Goal: Information Seeking & Learning: Check status

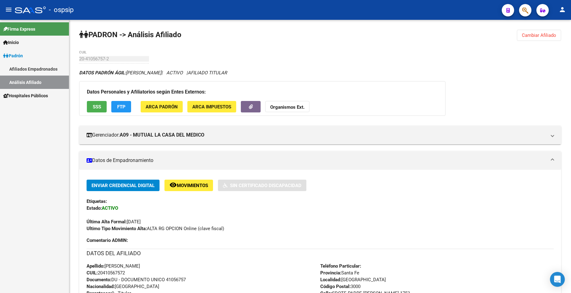
scroll to position [124, 0]
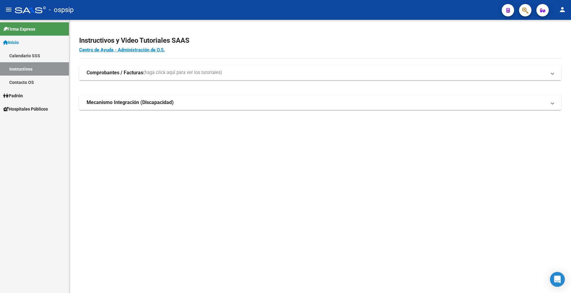
click at [22, 98] on span "Padrón" at bounding box center [13, 95] width 20 height 7
click at [32, 123] on link "Análisis Afiliado" at bounding box center [34, 121] width 69 height 13
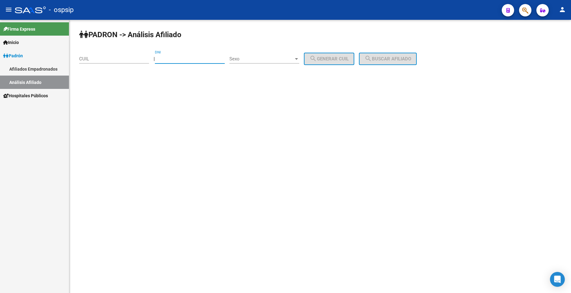
click at [186, 59] on input "DNI" at bounding box center [190, 59] width 70 height 6
type input "23563163"
click at [275, 50] on div "PADRON -> Análisis Afiliado CUIL | 23563163 DNI Sexo Sexo search Generar CUIL s…" at bounding box center [320, 52] width 502 height 65
click at [272, 59] on span "Sexo" at bounding box center [261, 59] width 64 height 6
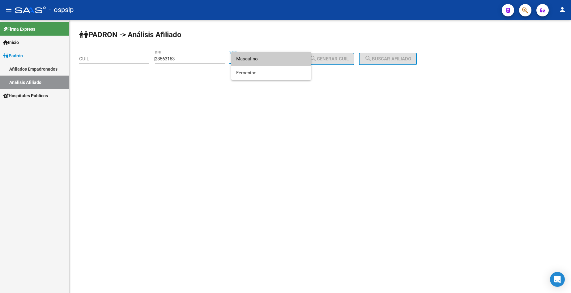
click at [272, 62] on span "Masculino" at bounding box center [271, 59] width 70 height 14
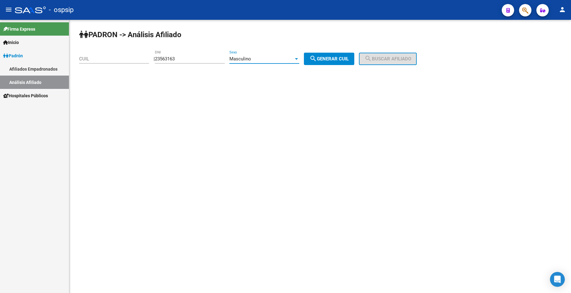
drag, startPoint x: 321, startPoint y: 62, endPoint x: 349, endPoint y: 59, distance: 28.6
click at [317, 62] on mat-icon "search" at bounding box center [313, 58] width 7 height 7
type input "20-23563163-7"
click at [370, 58] on button "search Buscar afiliado" at bounding box center [388, 59] width 58 height 12
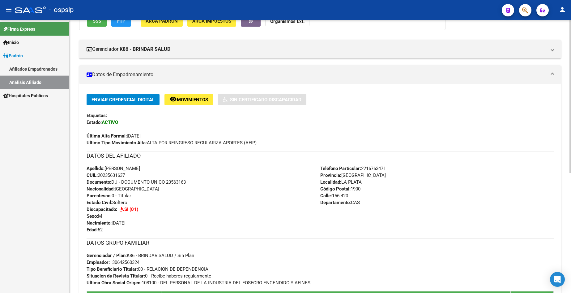
scroll to position [155, 0]
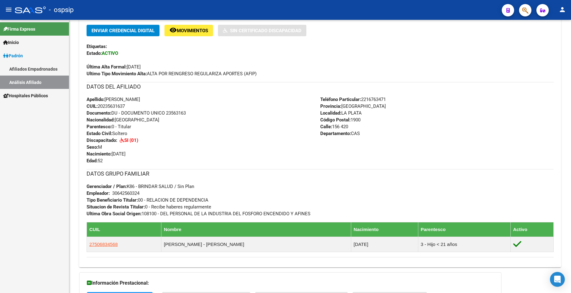
click at [22, 57] on span "Padrón" at bounding box center [13, 55] width 20 height 7
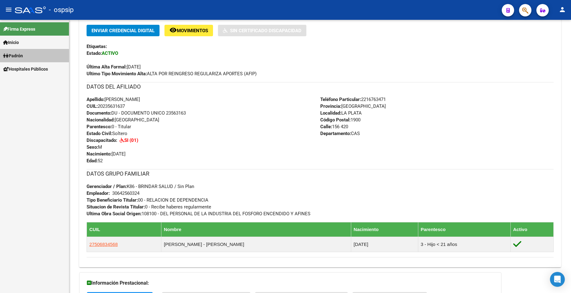
click at [22, 57] on span "Padrón" at bounding box center [13, 55] width 20 height 7
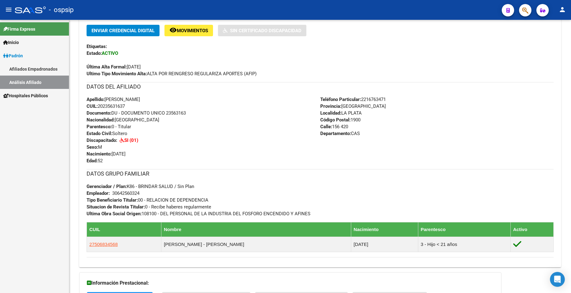
click at [34, 86] on link "Análisis Afiliado" at bounding box center [34, 81] width 69 height 13
click at [34, 85] on link "Análisis Afiliado" at bounding box center [34, 81] width 69 height 13
click at [35, 85] on link "Análisis Afiliado" at bounding box center [34, 81] width 69 height 13
click at [14, 80] on link "Análisis Afiliado" at bounding box center [34, 81] width 69 height 13
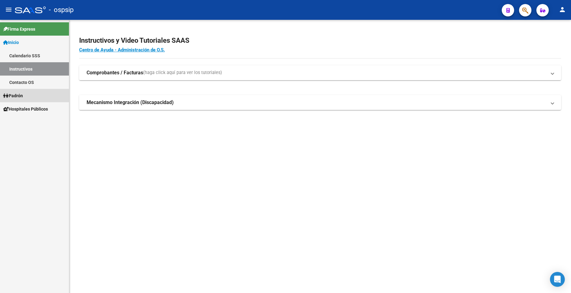
click at [30, 96] on link "Padrón" at bounding box center [34, 95] width 69 height 13
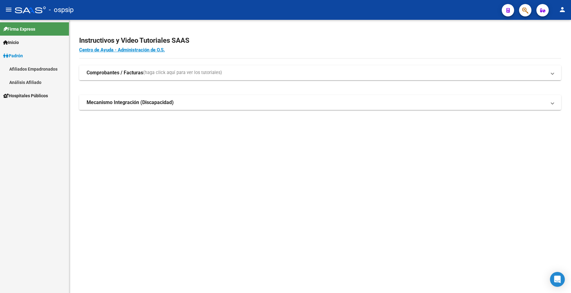
click at [30, 96] on mat-nav-list "Firma Express Inicio Calendario SSS Instructivos Contacto OS Padrón Afiliados E…" at bounding box center [34, 61] width 69 height 82
click at [32, 72] on link "Afiliados Empadronados" at bounding box center [34, 68] width 69 height 13
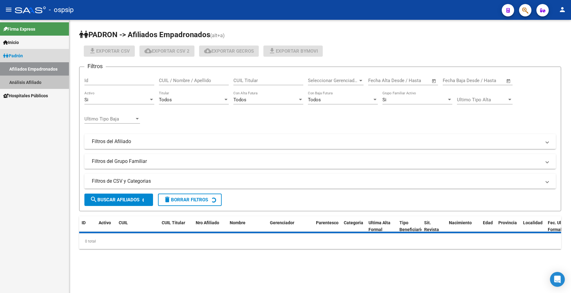
click at [38, 83] on link "Análisis Afiliado" at bounding box center [34, 81] width 69 height 13
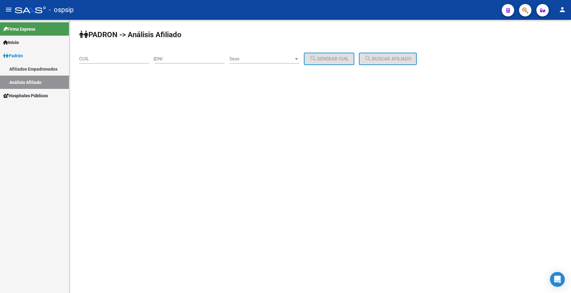
click at [185, 58] on input "DNI" at bounding box center [190, 59] width 70 height 6
type input "42236467"
click at [263, 61] on span "Sexo" at bounding box center [261, 59] width 64 height 6
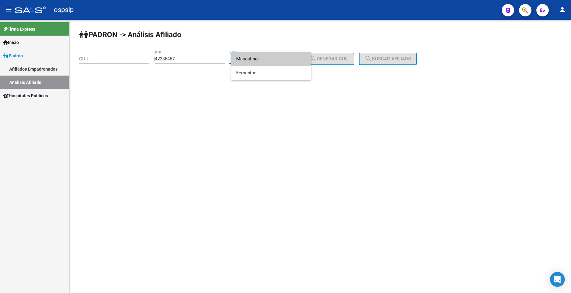
click at [266, 63] on span "Masculino" at bounding box center [271, 59] width 70 height 14
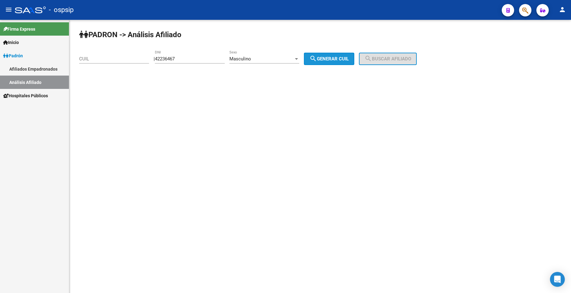
drag, startPoint x: 332, startPoint y: 60, endPoint x: 346, endPoint y: 60, distance: 13.3
click at [333, 59] on span "search Generar CUIL" at bounding box center [329, 59] width 39 height 6
type input "20-42236467-7"
click at [383, 56] on button "search Buscar afiliado" at bounding box center [388, 59] width 58 height 12
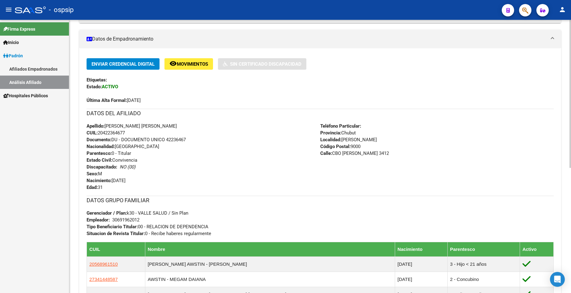
scroll to position [124, 0]
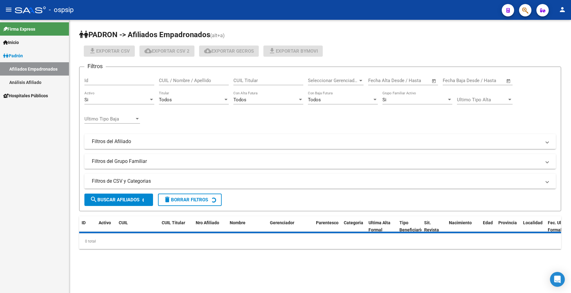
click at [26, 50] on link "Padrón" at bounding box center [34, 55] width 69 height 13
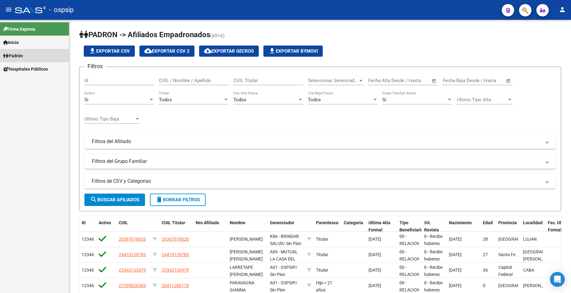
click at [26, 50] on link "Padrón" at bounding box center [34, 55] width 69 height 13
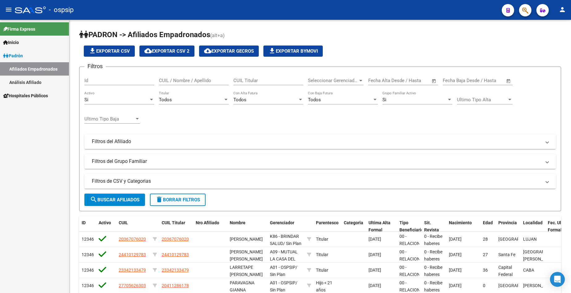
click at [27, 80] on link "Análisis Afiliado" at bounding box center [34, 81] width 69 height 13
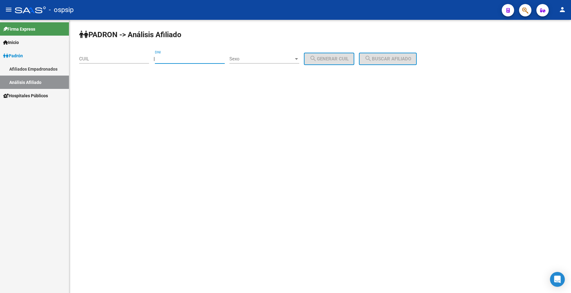
drag, startPoint x: 183, startPoint y: 58, endPoint x: 186, endPoint y: 59, distance: 3.9
click at [183, 58] on input "DNI" at bounding box center [190, 59] width 70 height 6
type input "22589417"
click at [253, 57] on span "Sexo" at bounding box center [261, 59] width 64 height 6
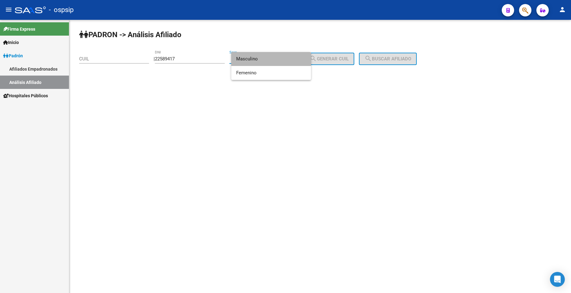
drag, startPoint x: 256, startPoint y: 61, endPoint x: 279, endPoint y: 62, distance: 23.2
click at [256, 61] on span "Masculino" at bounding box center [271, 59] width 70 height 14
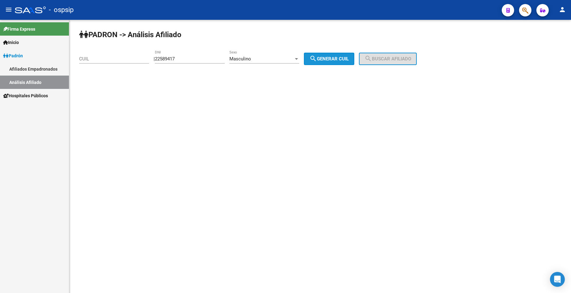
click at [343, 63] on button "search Generar CUIL" at bounding box center [329, 59] width 50 height 12
type input "20-22589417-6"
click at [349, 63] on button "search Generar CUIL" at bounding box center [329, 59] width 50 height 12
click at [391, 59] on span "search Buscar afiliado" at bounding box center [388, 59] width 47 height 6
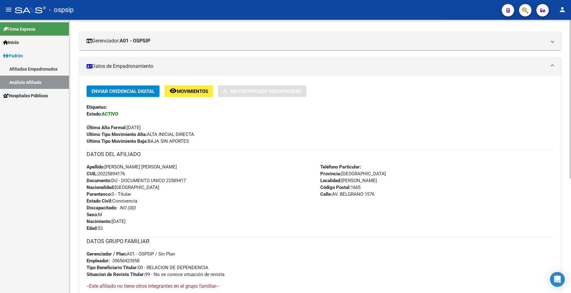
scroll to position [124, 0]
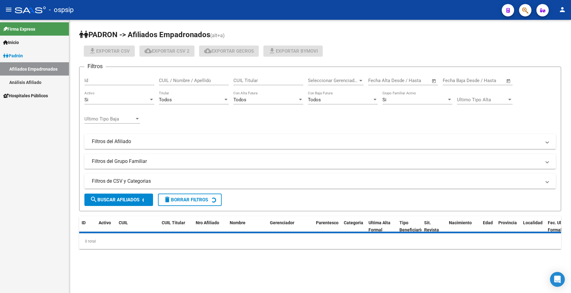
click at [19, 52] on link "Padrón" at bounding box center [34, 55] width 69 height 13
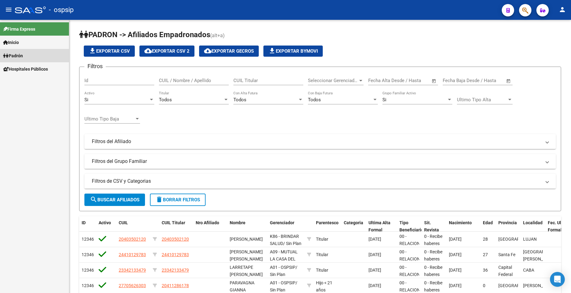
click at [19, 52] on link "Padrón" at bounding box center [34, 55] width 69 height 13
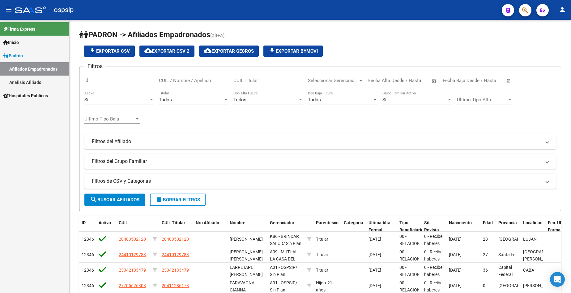
click at [28, 86] on link "Análisis Afiliado" at bounding box center [34, 81] width 69 height 13
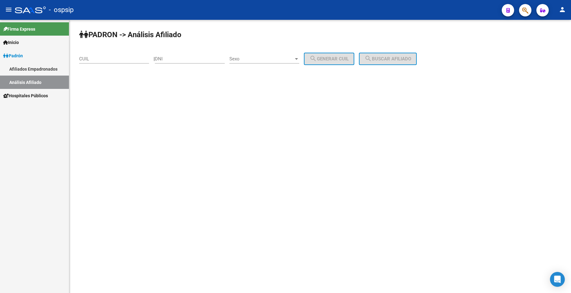
click at [30, 82] on link "Análisis Afiliado" at bounding box center [34, 81] width 69 height 13
drag, startPoint x: 178, startPoint y: 60, endPoint x: 201, endPoint y: 63, distance: 22.5
click at [179, 60] on input "DNI" at bounding box center [190, 59] width 70 height 6
type input "47560008"
click at [264, 58] on span "Sexo" at bounding box center [261, 59] width 64 height 6
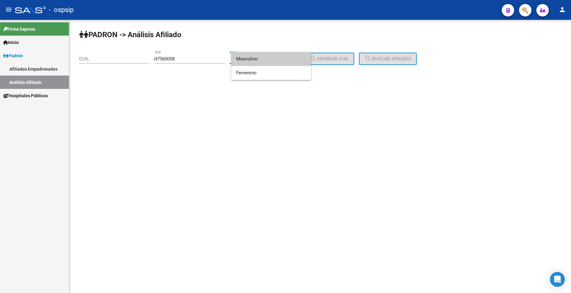
click at [279, 59] on span "Masculino" at bounding box center [271, 59] width 70 height 14
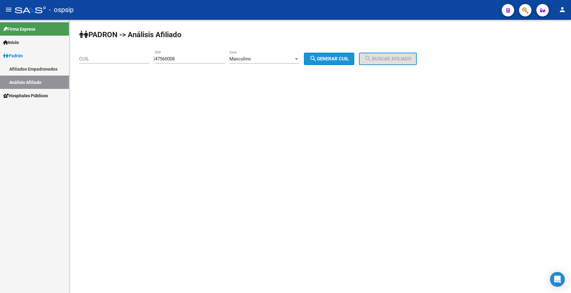
click at [317, 61] on mat-icon "search" at bounding box center [313, 58] width 7 height 7
type input "20-47560008-9"
click at [404, 58] on span "search Buscar afiliado" at bounding box center [388, 59] width 47 height 6
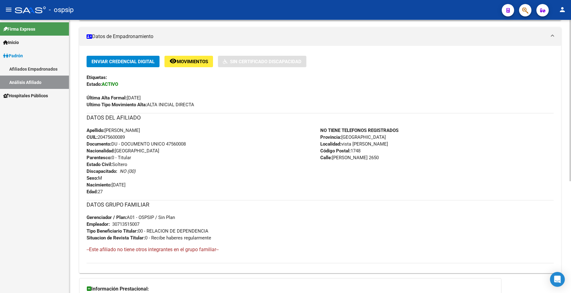
scroll to position [189, 0]
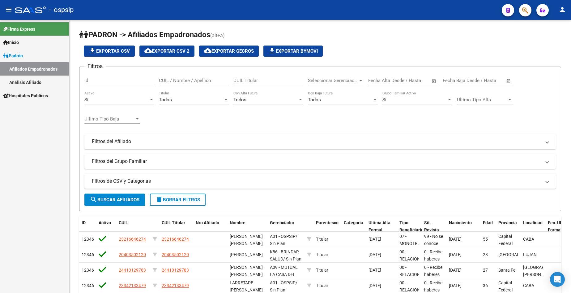
click at [29, 81] on link "Análisis Afiliado" at bounding box center [34, 81] width 69 height 13
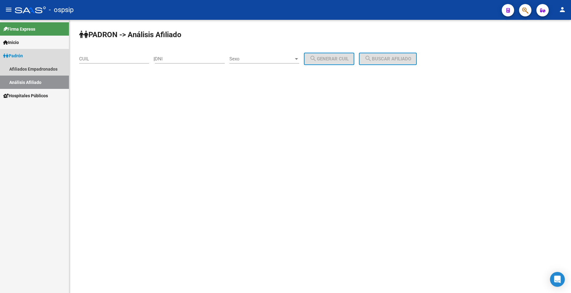
click at [29, 81] on link "Análisis Afiliado" at bounding box center [34, 81] width 69 height 13
click at [26, 83] on link "Análisis Afiliado" at bounding box center [34, 81] width 69 height 13
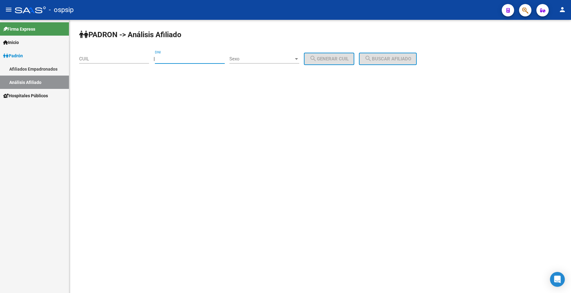
click at [185, 58] on input "DNI" at bounding box center [190, 59] width 70 height 6
type input "58349942"
click at [264, 58] on span "Sexo" at bounding box center [261, 59] width 64 height 6
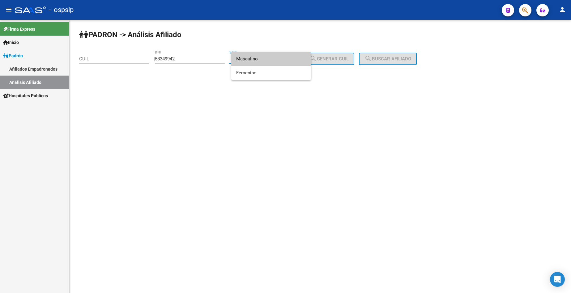
click at [263, 58] on span "Masculino" at bounding box center [271, 59] width 70 height 14
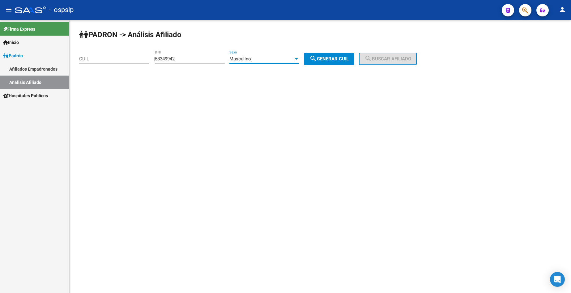
click at [336, 59] on span "search Generar CUIL" at bounding box center [329, 59] width 39 height 6
type input "20-58349942-4"
click at [410, 54] on button "search Buscar afiliado" at bounding box center [388, 59] width 58 height 12
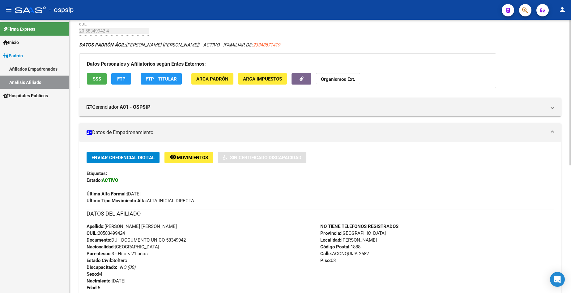
scroll to position [93, 0]
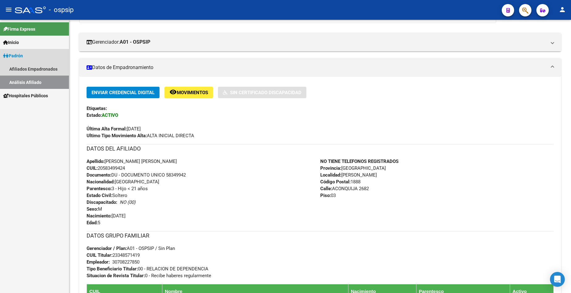
click at [20, 55] on span "Padrón" at bounding box center [13, 55] width 20 height 7
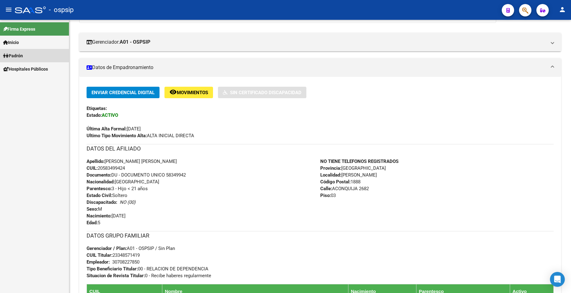
click at [20, 55] on span "Padrón" at bounding box center [13, 55] width 20 height 7
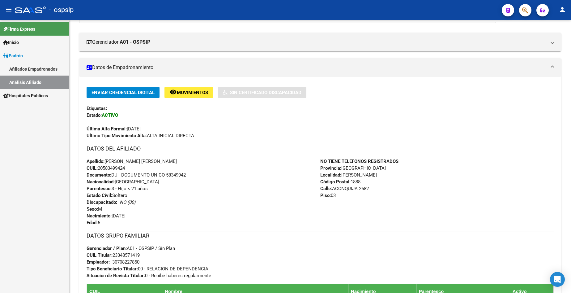
click at [22, 80] on link "Análisis Afiliado" at bounding box center [34, 81] width 69 height 13
click at [21, 56] on span "Padrón" at bounding box center [13, 55] width 20 height 7
click at [20, 49] on link "Inicio" at bounding box center [34, 42] width 69 height 13
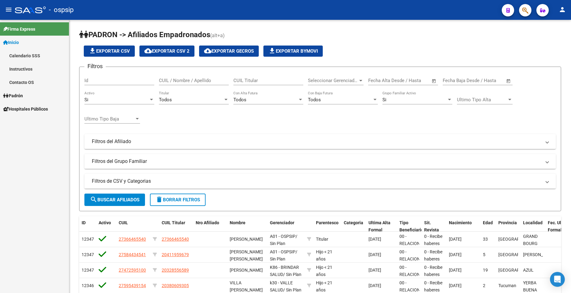
click at [23, 96] on span "Padrón" at bounding box center [13, 95] width 20 height 7
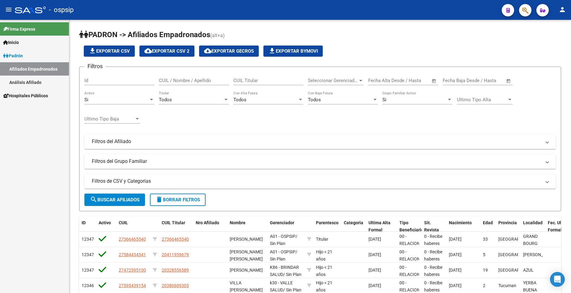
click at [29, 80] on link "Análisis Afiliado" at bounding box center [34, 81] width 69 height 13
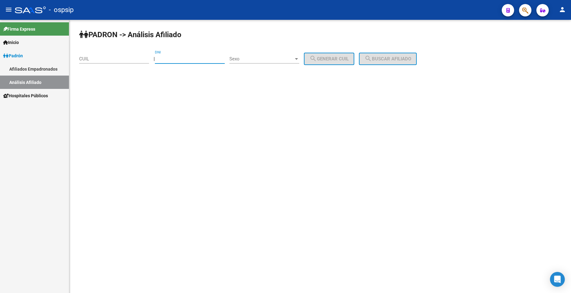
click at [187, 60] on input "DNI" at bounding box center [190, 59] width 70 height 6
type input "13703896"
click at [273, 62] on div "Sexo Sexo" at bounding box center [264, 56] width 70 height 13
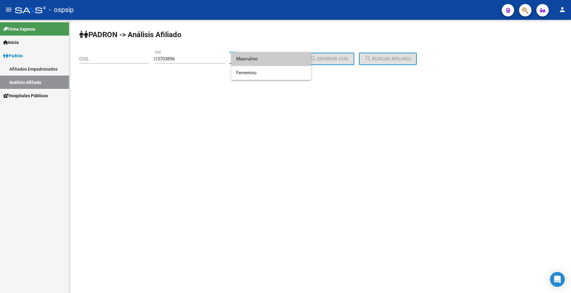
click at [272, 61] on span "Masculino" at bounding box center [271, 59] width 70 height 14
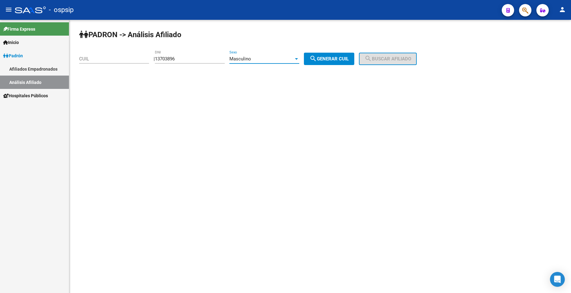
click at [272, 61] on div "Masculino" at bounding box center [261, 59] width 64 height 6
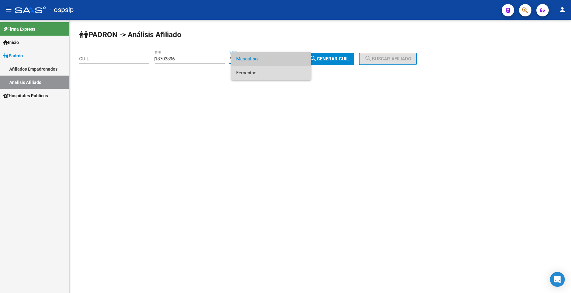
click at [271, 75] on span "Femenino" at bounding box center [271, 73] width 70 height 14
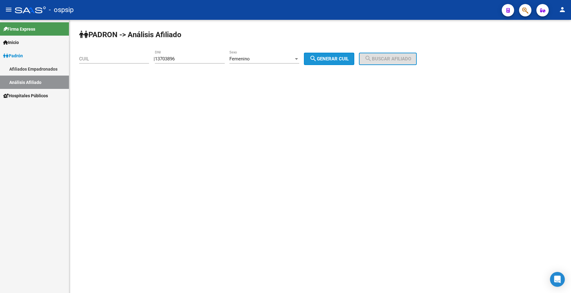
click at [335, 61] on span "search Generar CUIL" at bounding box center [329, 59] width 39 height 6
type input "27-13703896-5"
click at [406, 66] on div "PADRON -> Análisis Afiliado 27-13703896-5 CUIL | 13703896 DNI Femenino Sexo sea…" at bounding box center [320, 52] width 502 height 65
click at [403, 59] on span "search Buscar afiliado" at bounding box center [388, 59] width 47 height 6
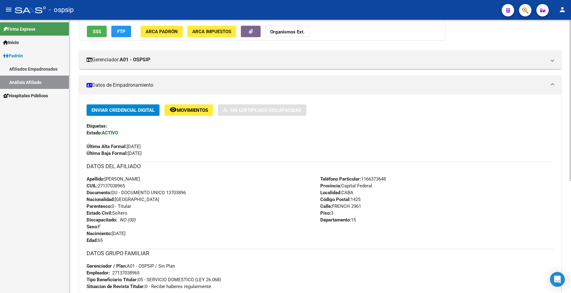
scroll to position [155, 0]
